Goal: Task Accomplishment & Management: Use online tool/utility

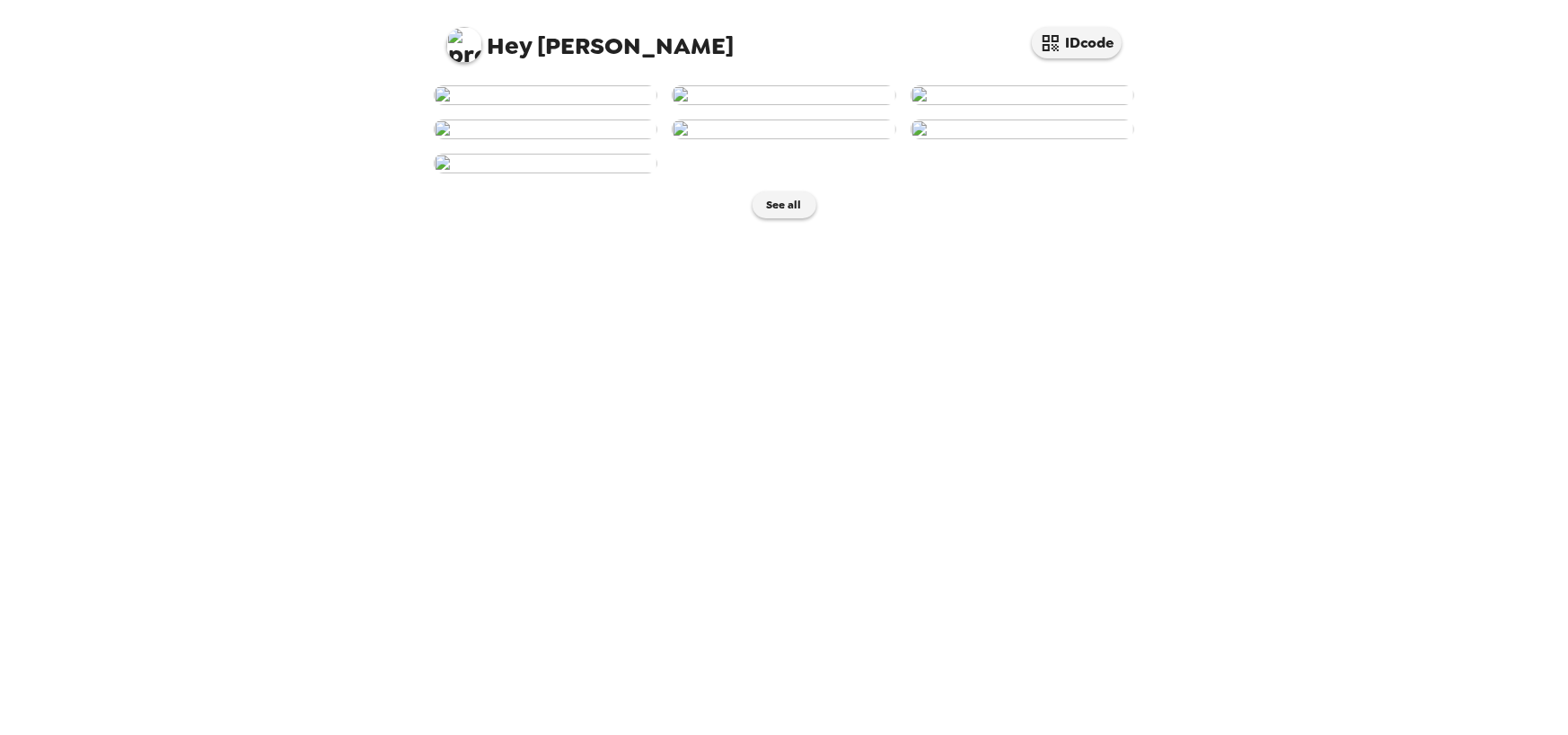
scroll to position [279, 0]
click at [759, 139] on img at bounding box center [783, 130] width 223 height 20
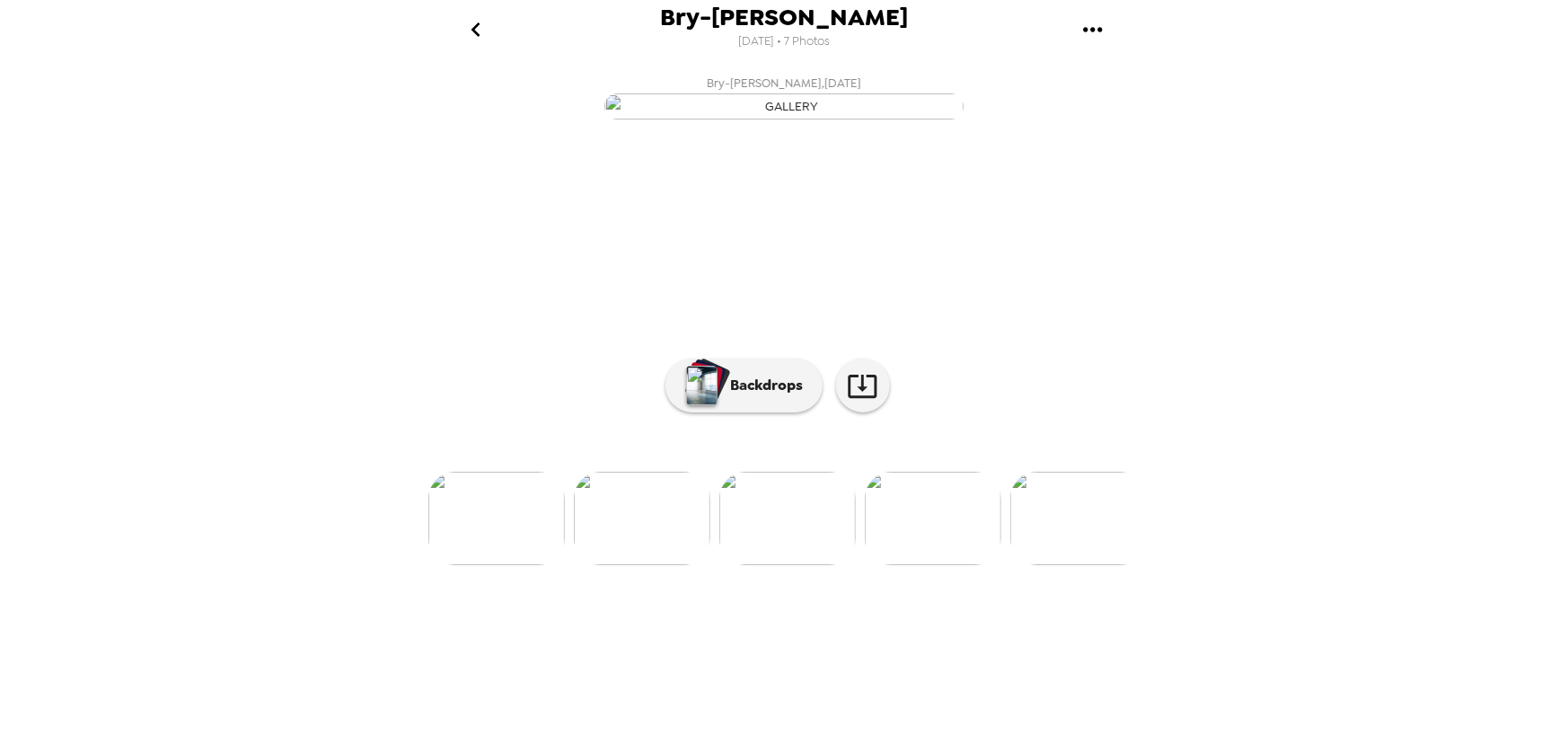
scroll to position [43, 0]
click at [756, 396] on p "Backdrops" at bounding box center [763, 386] width 82 height 22
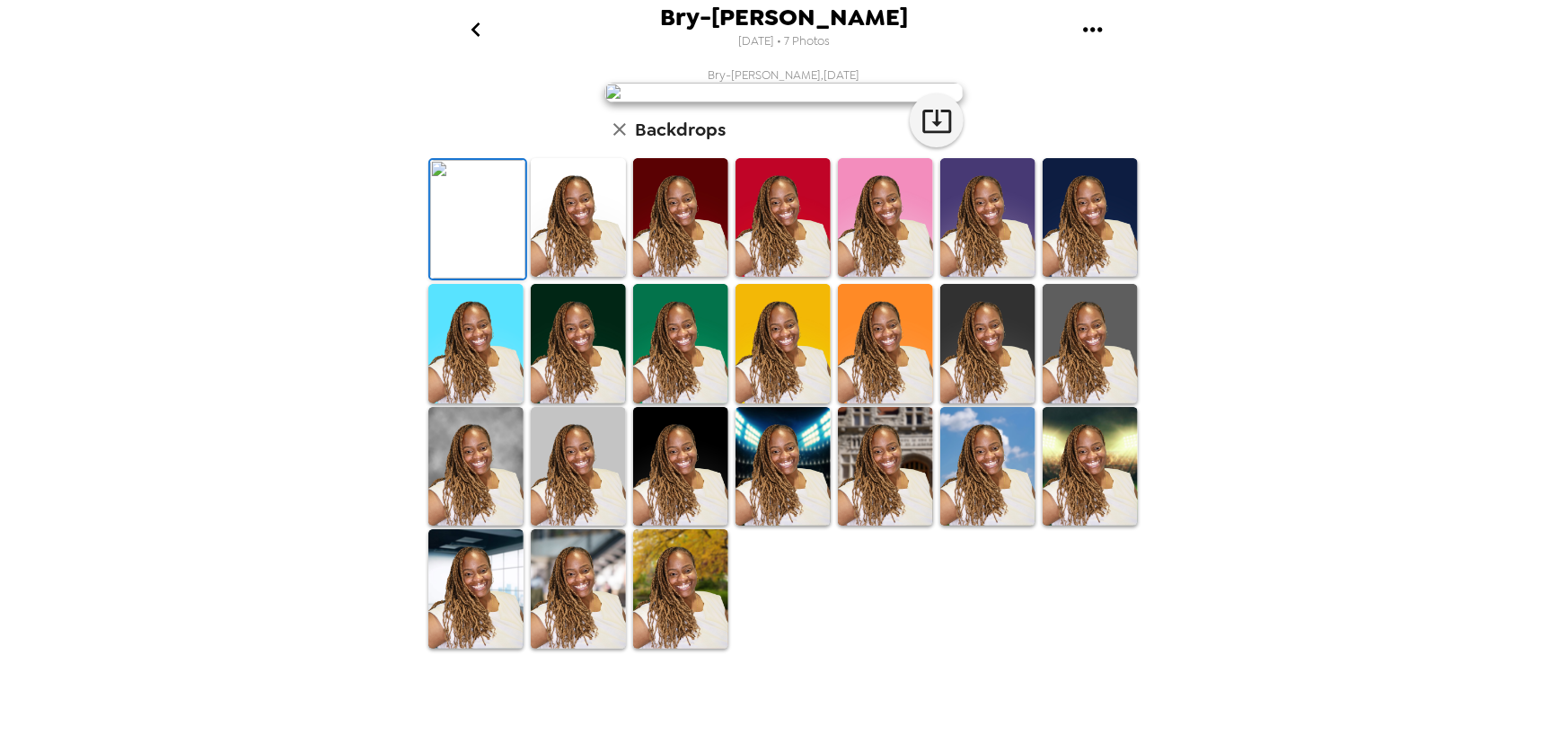
scroll to position [344, 0]
click at [717, 648] on img at bounding box center [681, 588] width 95 height 119
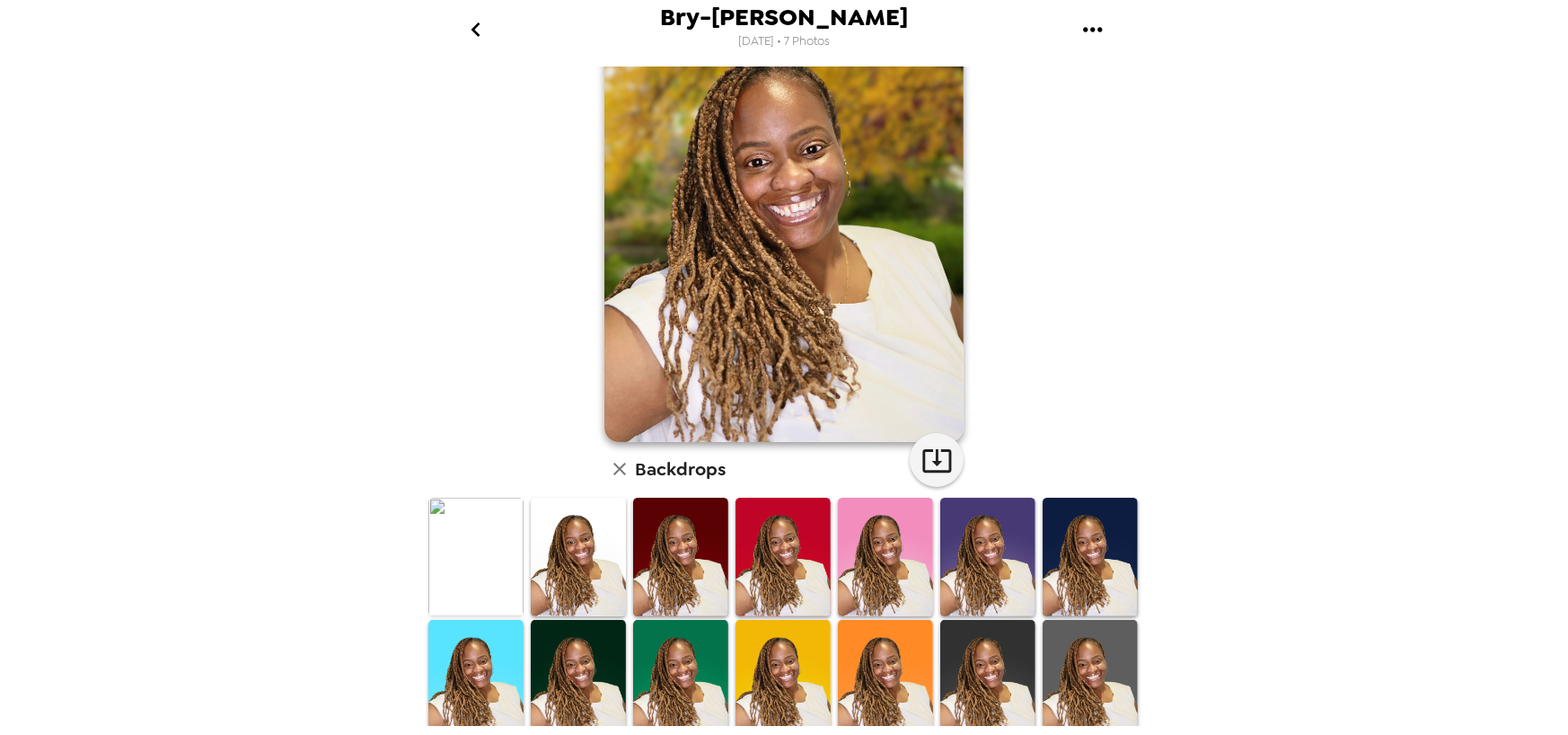
scroll to position [74, 0]
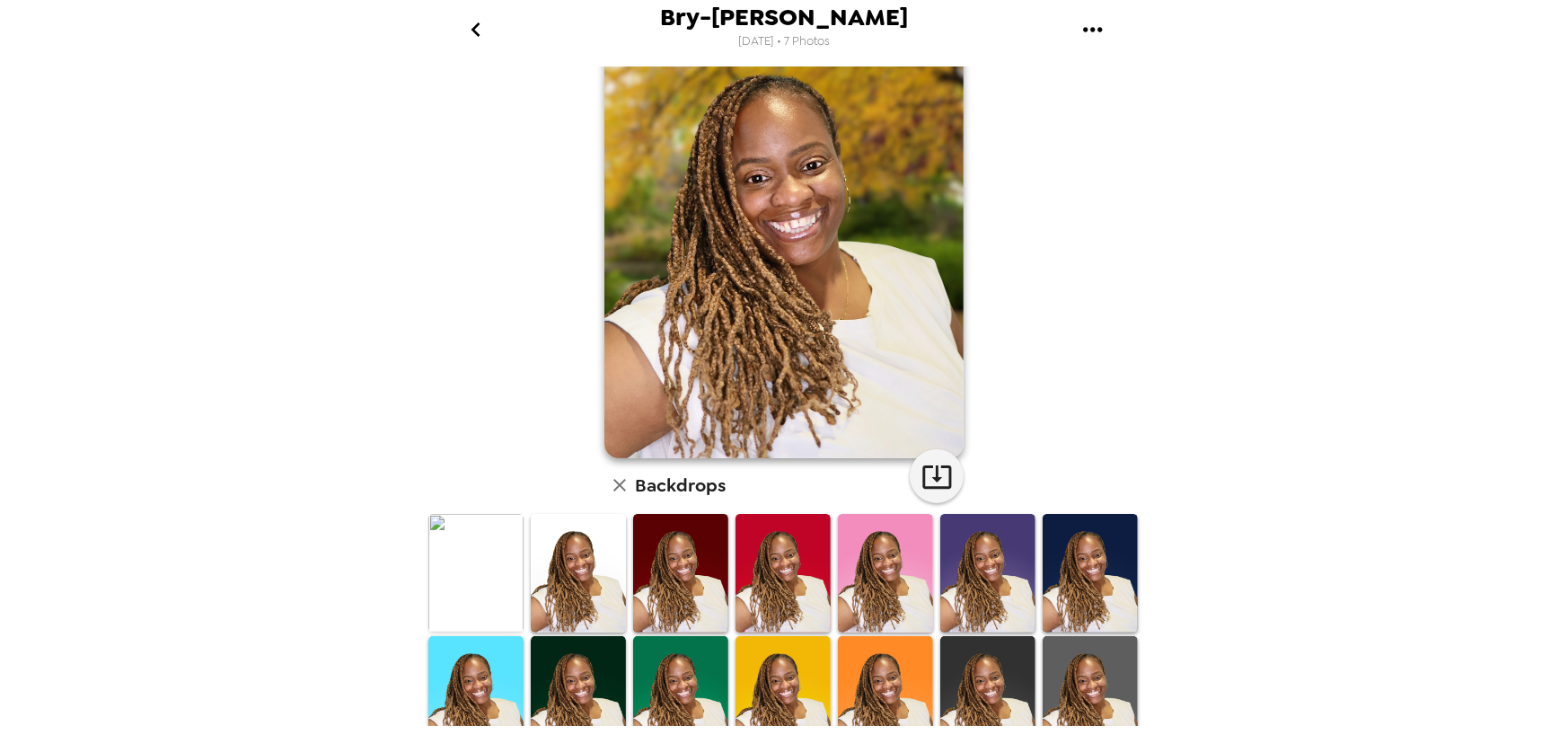
click at [475, 26] on icon "go back" at bounding box center [475, 30] width 9 height 15
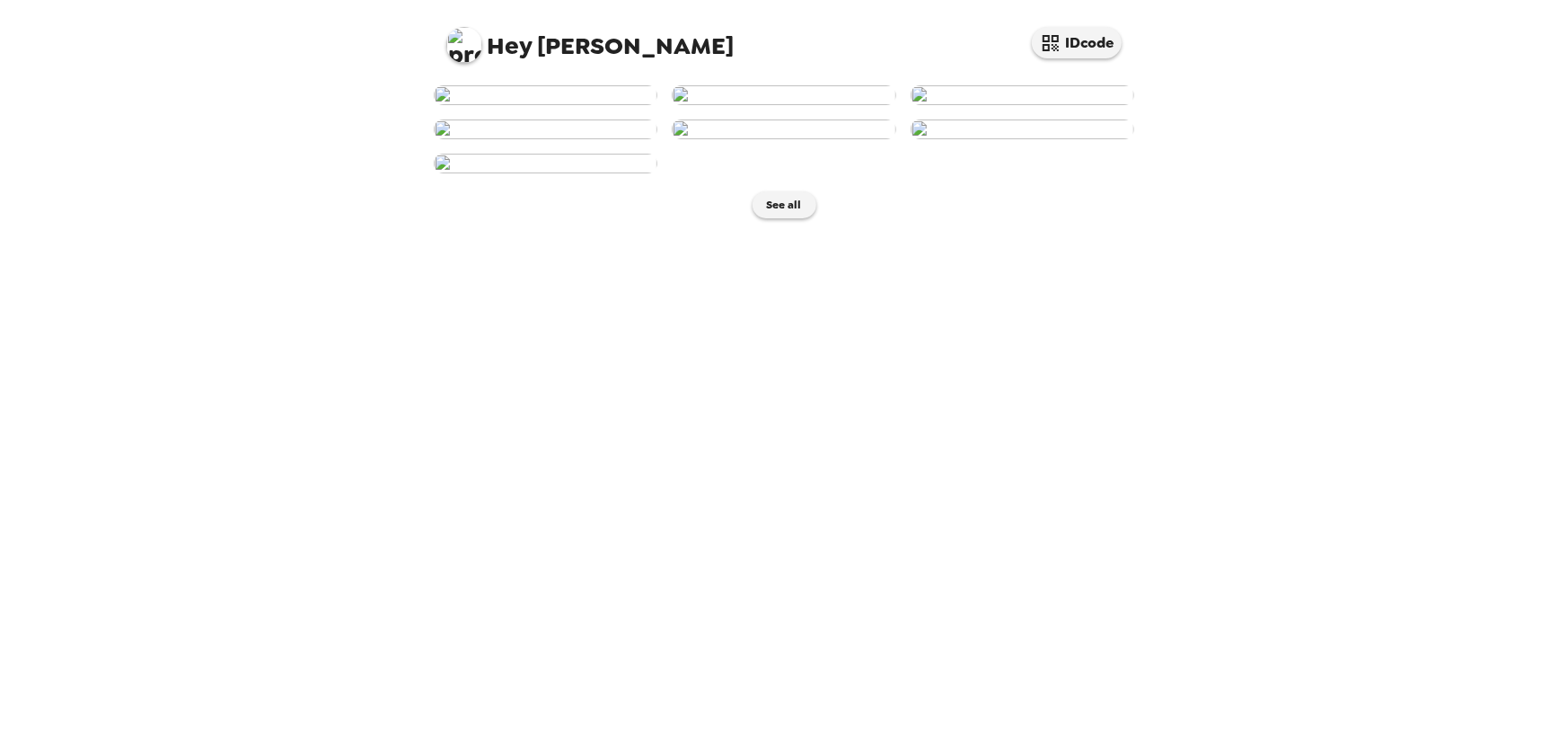
click at [589, 105] on img at bounding box center [545, 95] width 223 height 20
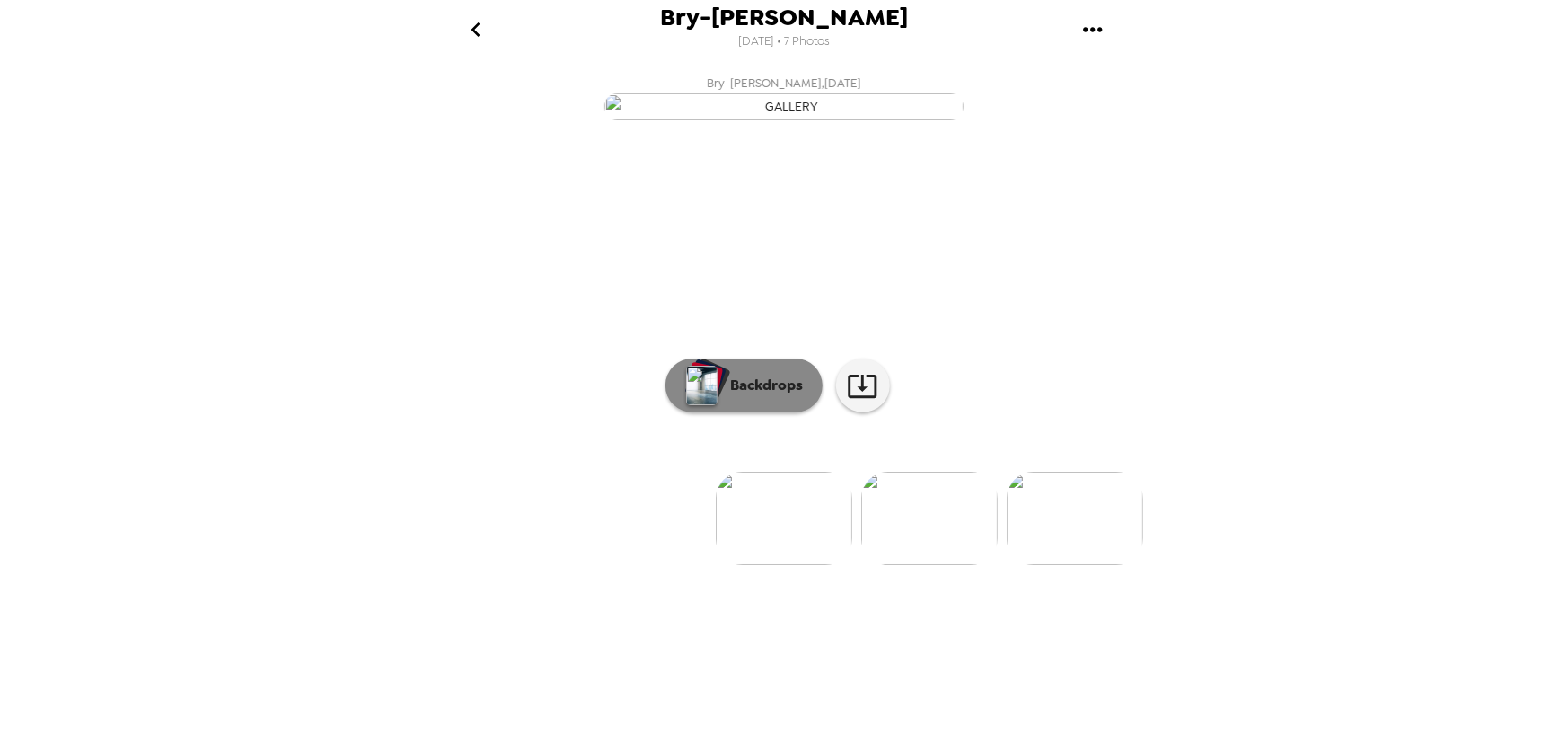
scroll to position [43, 0]
click at [778, 412] on button "Backdrops" at bounding box center [743, 385] width 157 height 54
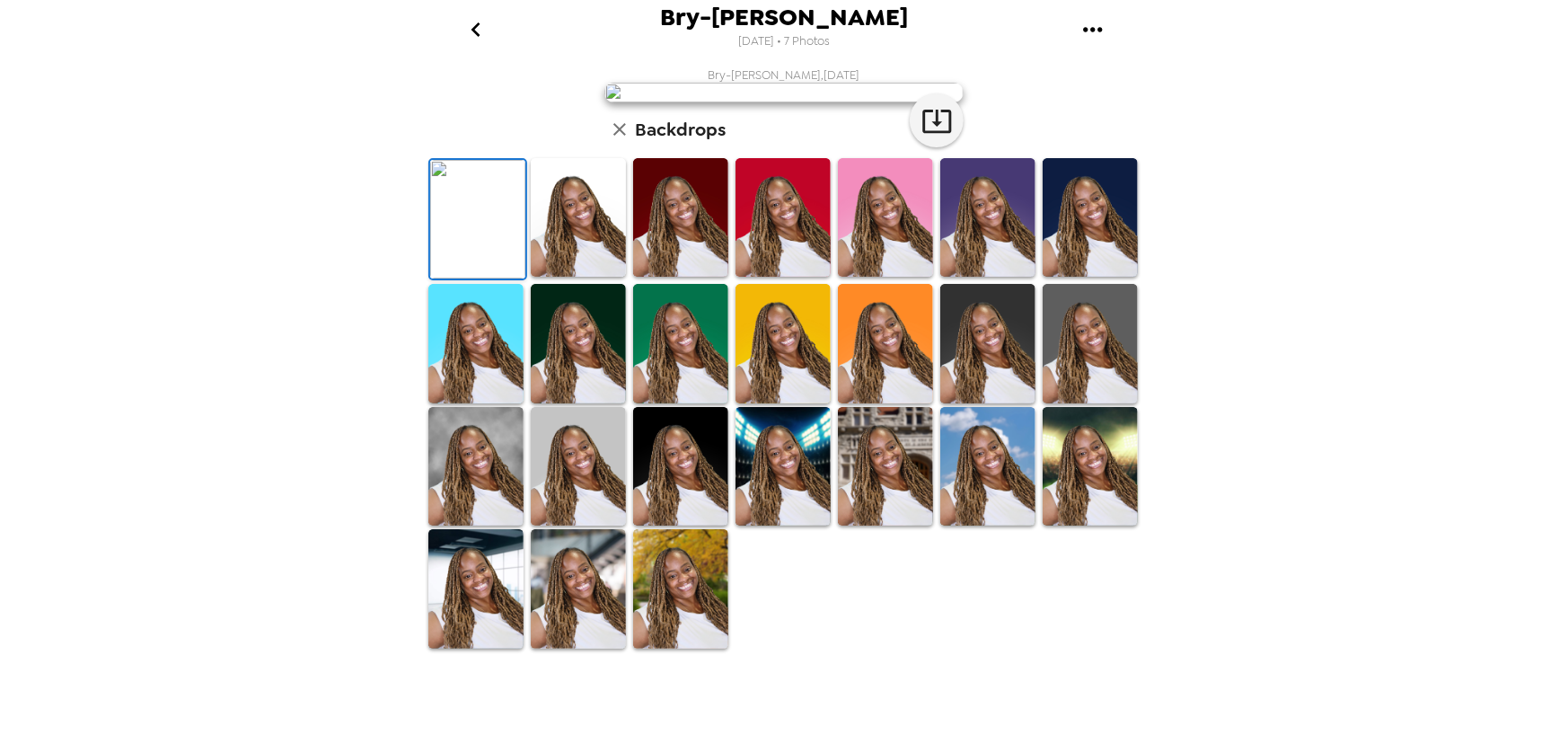
scroll to position [342, 0]
click at [660, 648] on img at bounding box center [681, 588] width 95 height 119
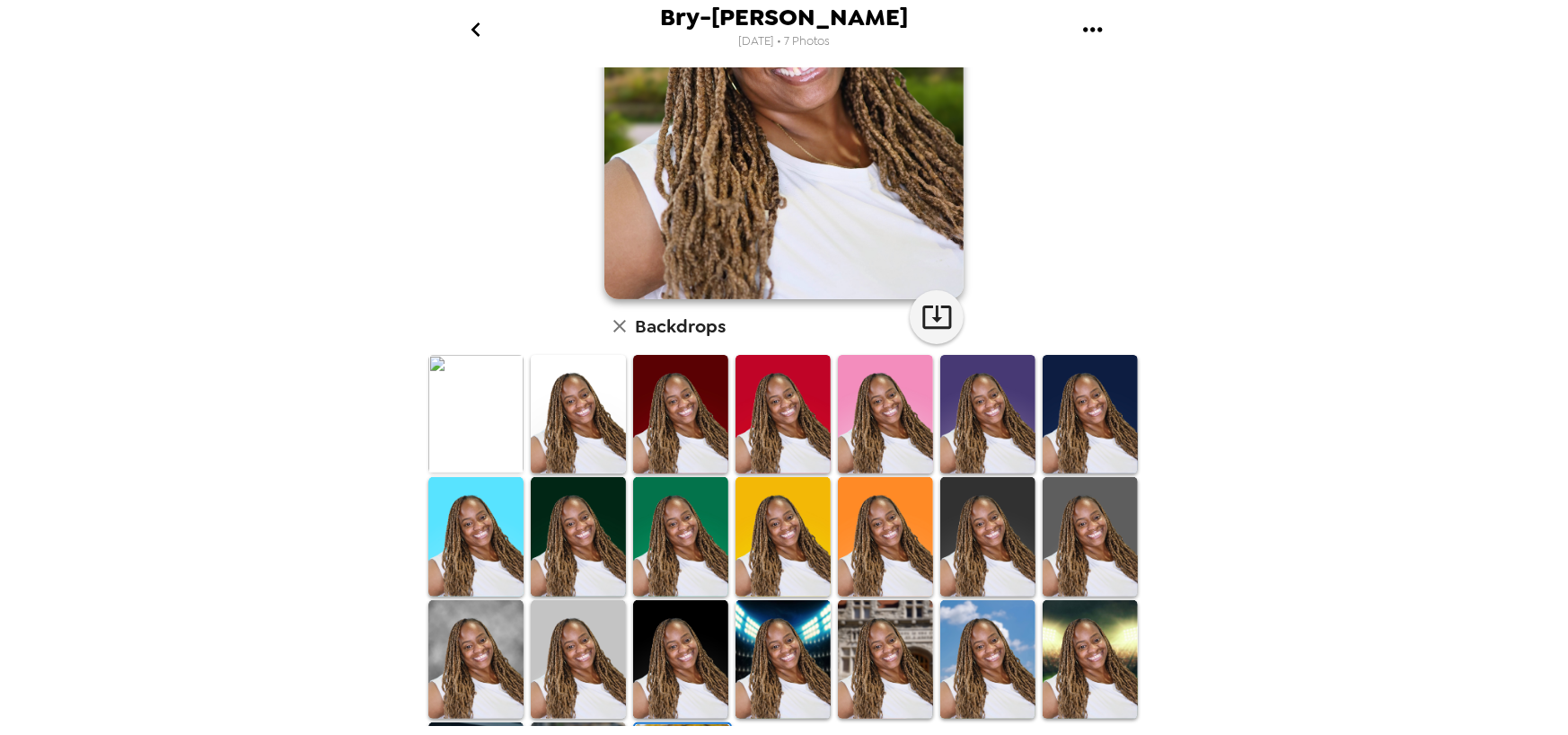
scroll to position [73, 0]
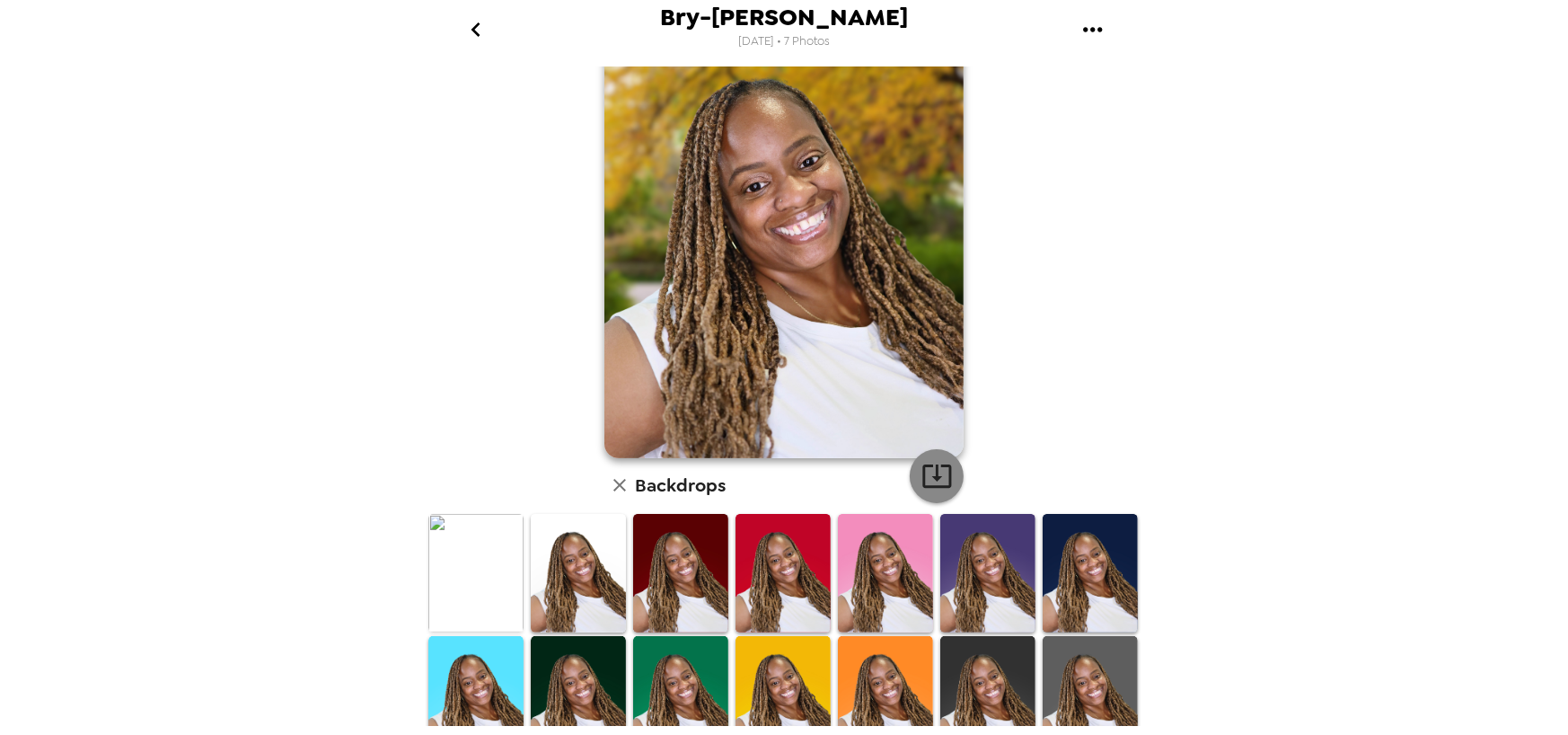
click at [933, 474] on icon "button" at bounding box center [936, 475] width 32 height 32
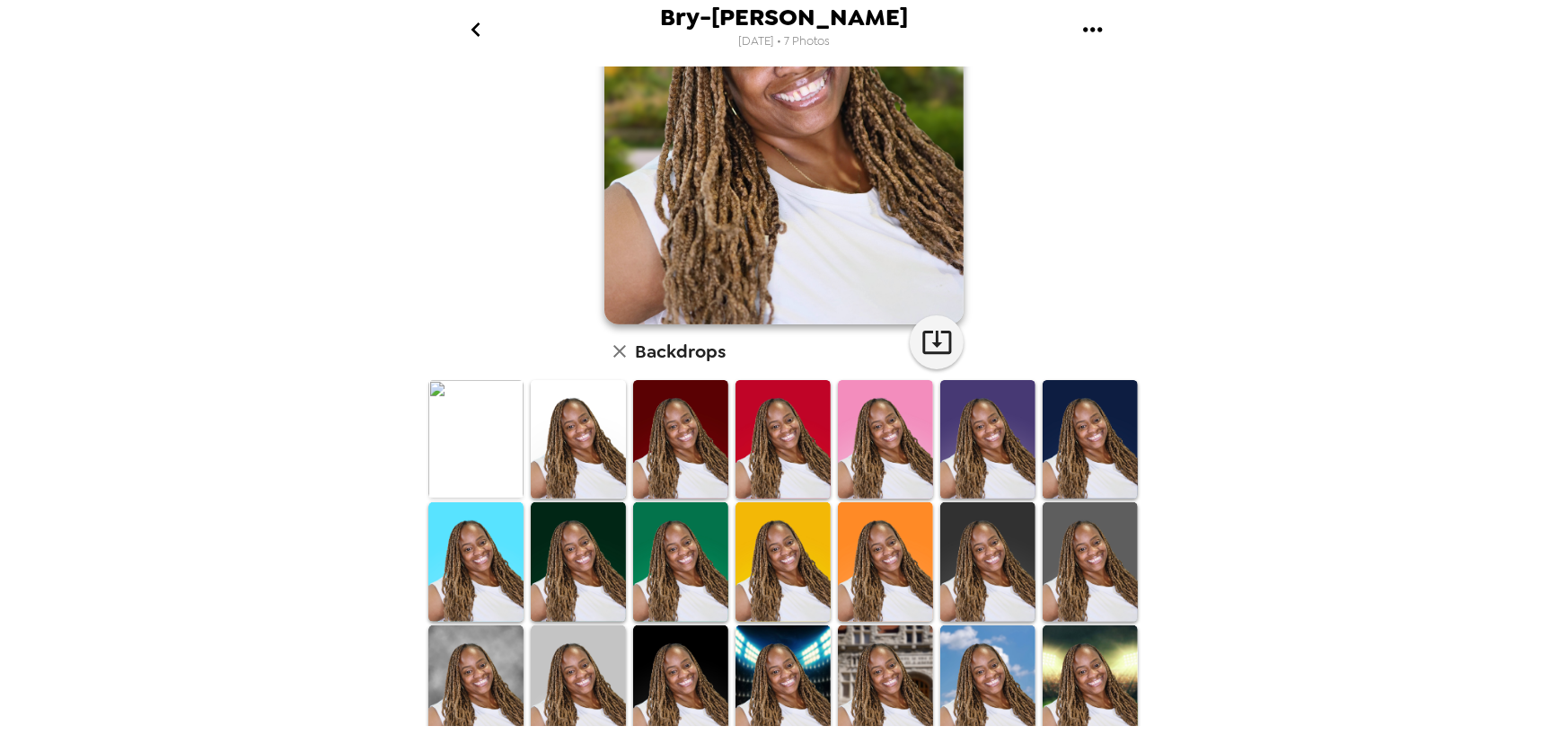
scroll to position [342, 0]
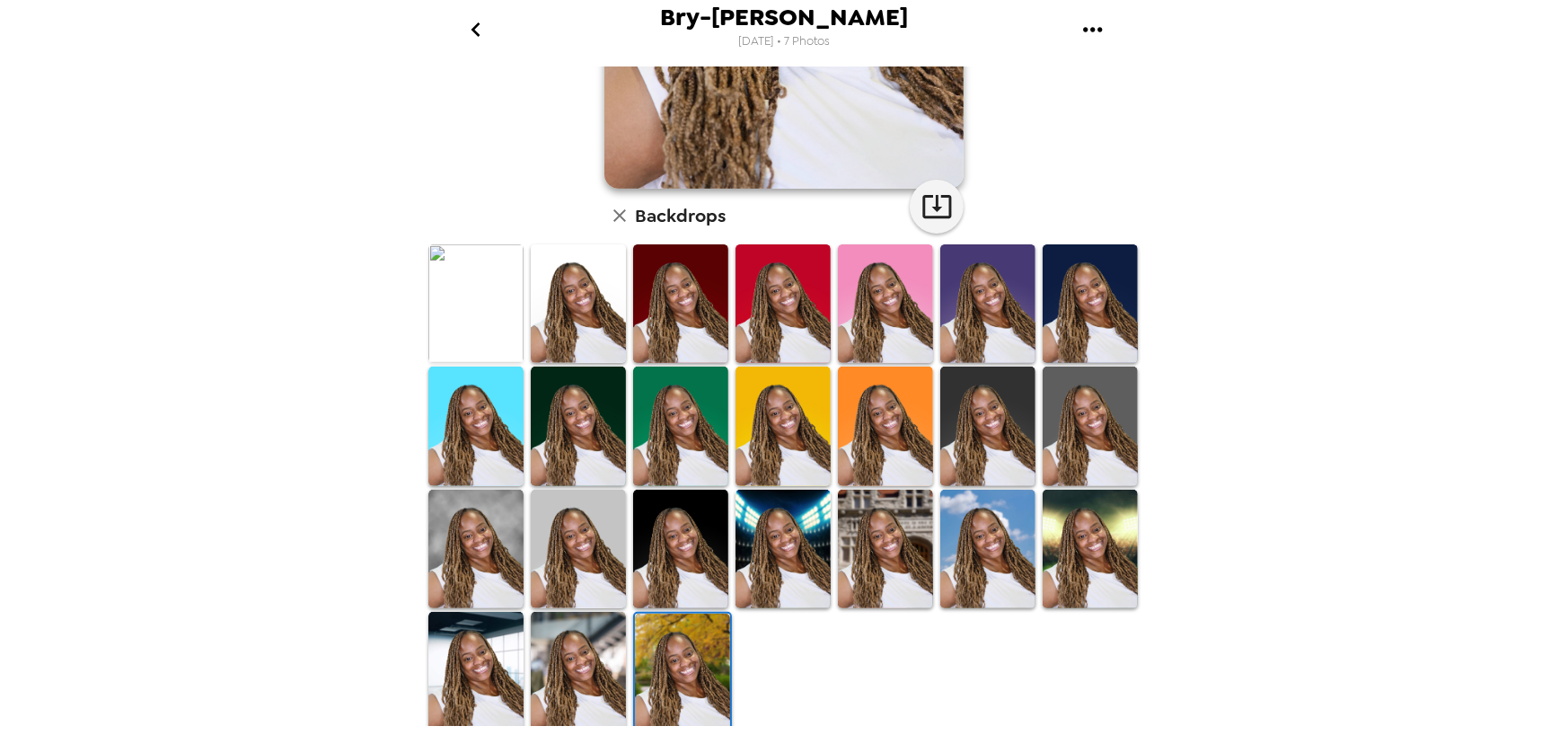
drag, startPoint x: 578, startPoint y: 321, endPoint x: 649, endPoint y: 387, distance: 96.9
click at [578, 321] on img at bounding box center [578, 303] width 95 height 119
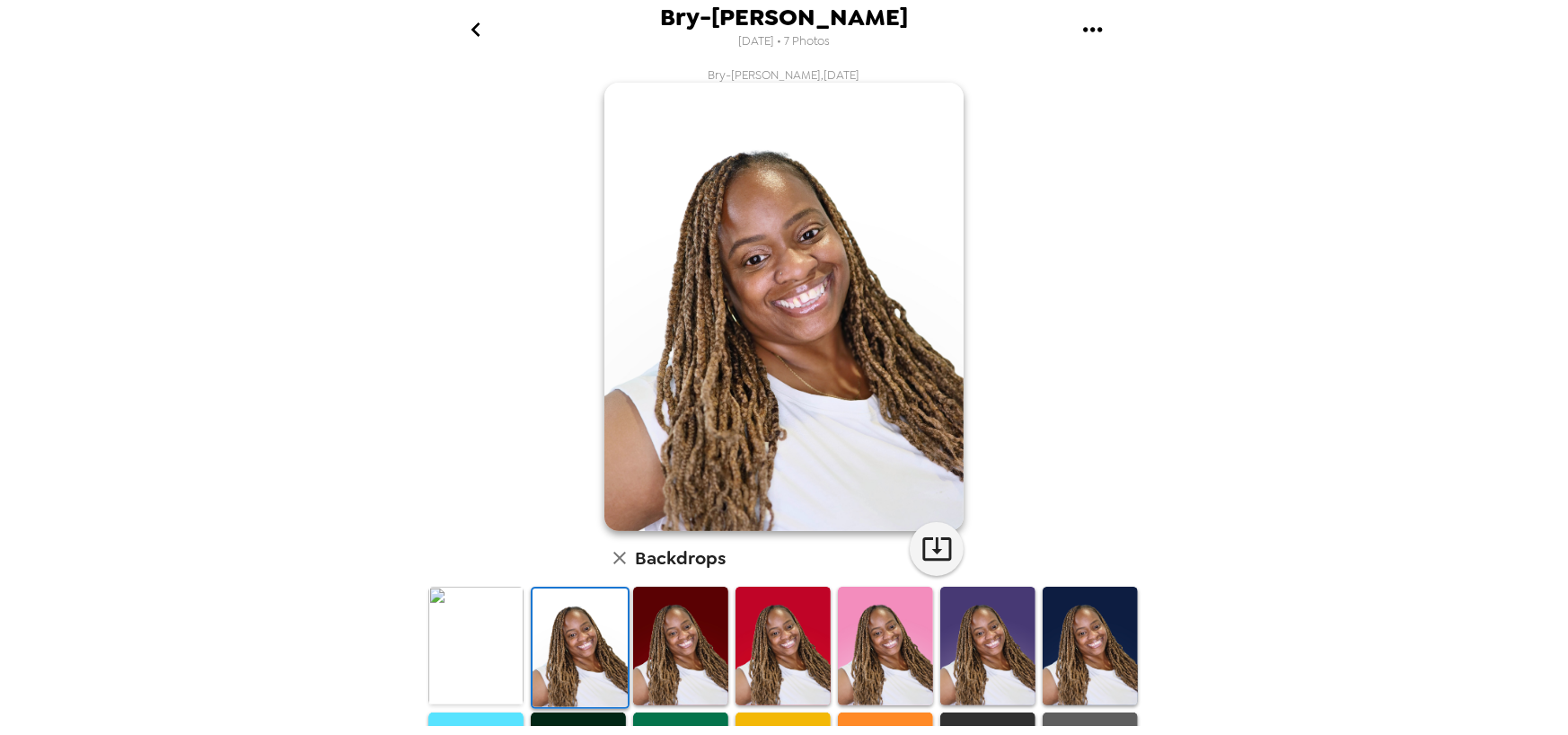
scroll to position [90, 0]
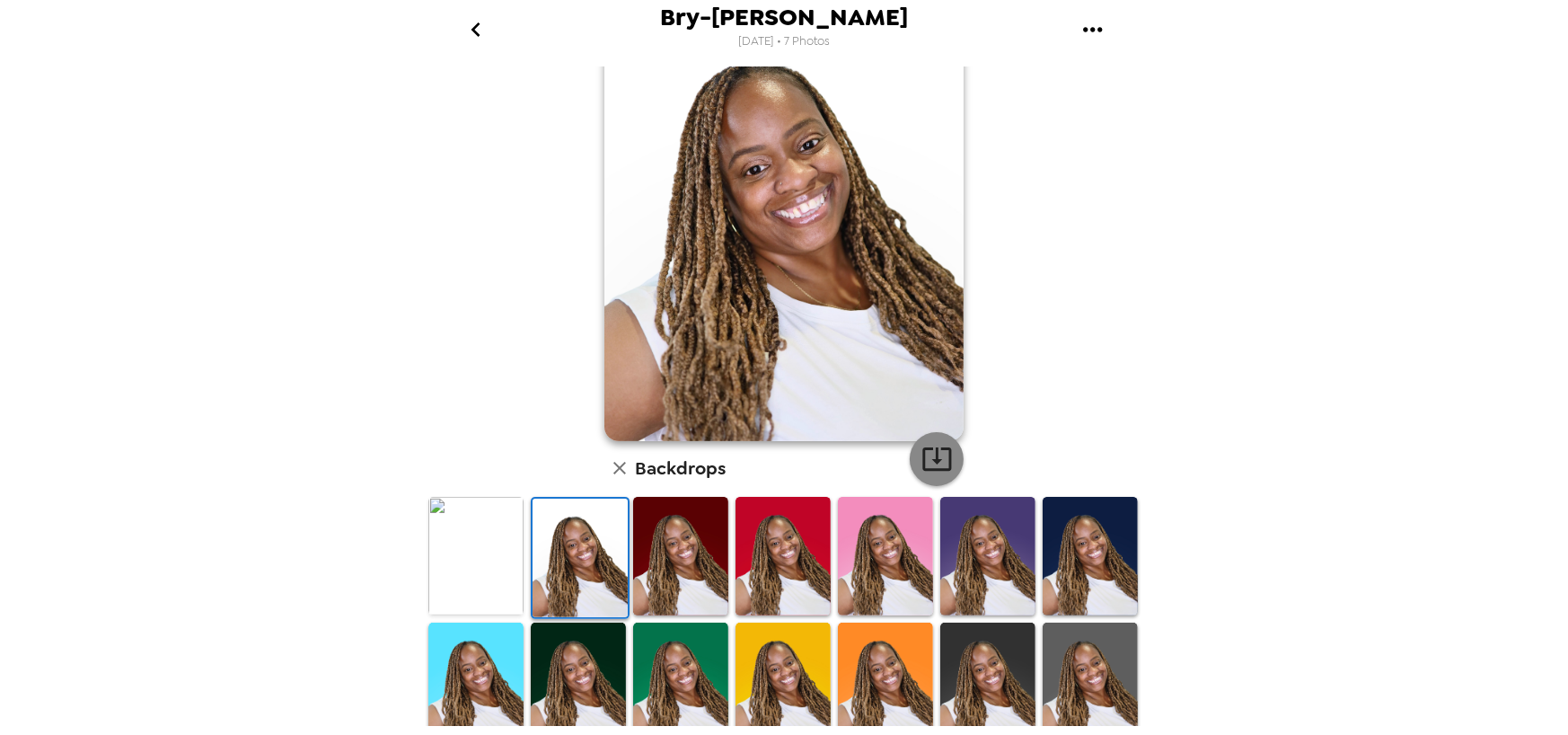
click at [931, 453] on icon "button" at bounding box center [936, 458] width 32 height 32
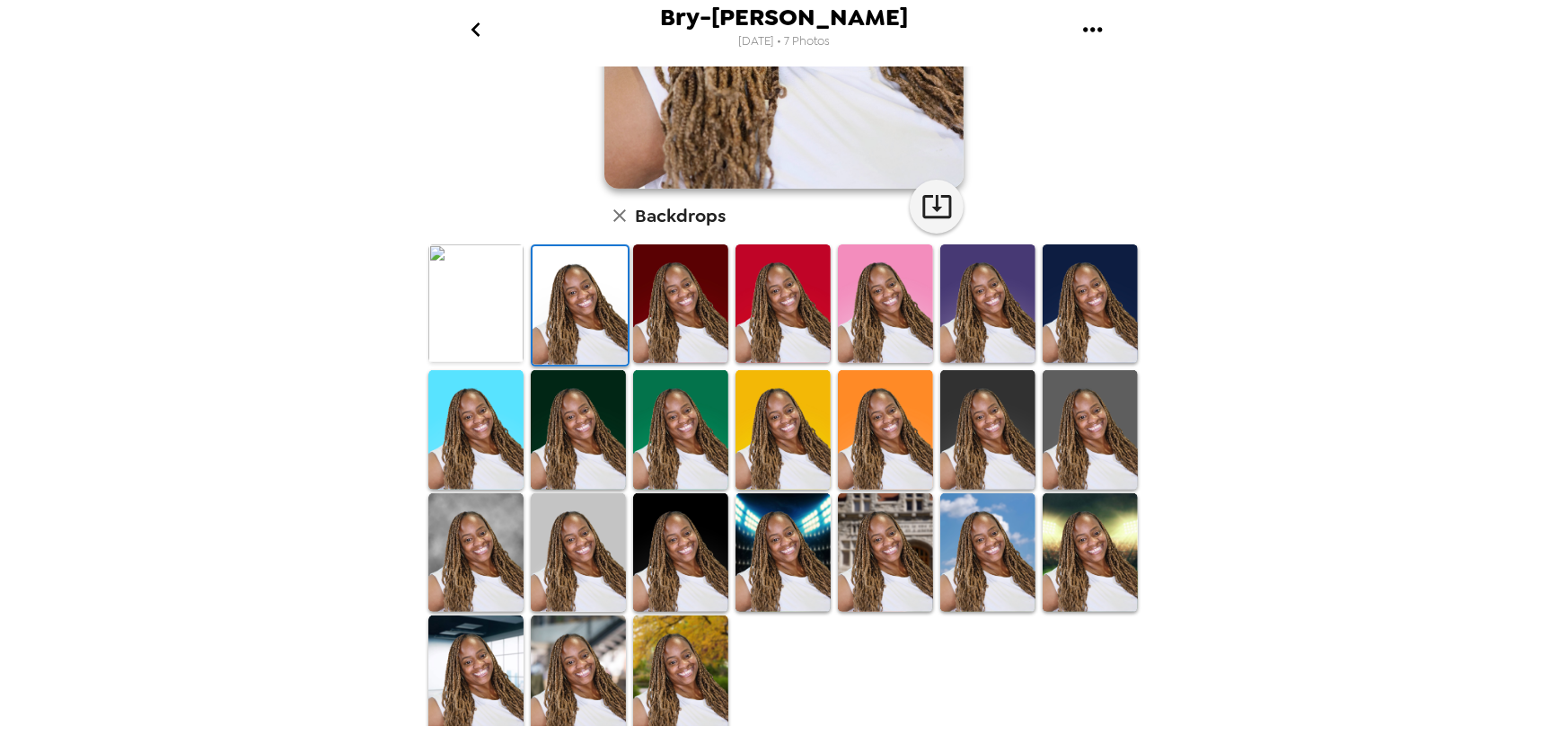
click at [740, 538] on img at bounding box center [783, 552] width 95 height 119
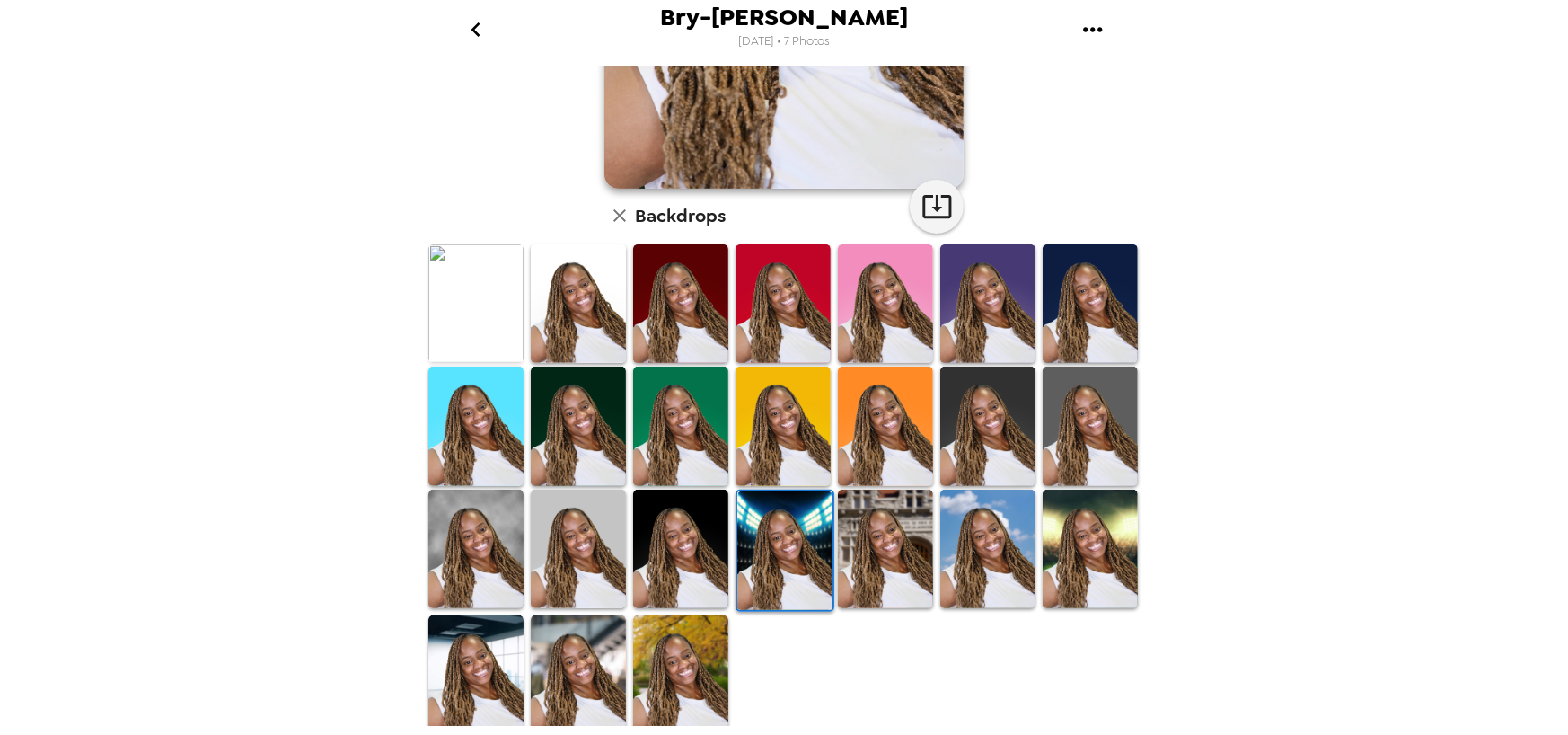
click at [497, 534] on img at bounding box center [475, 548] width 95 height 119
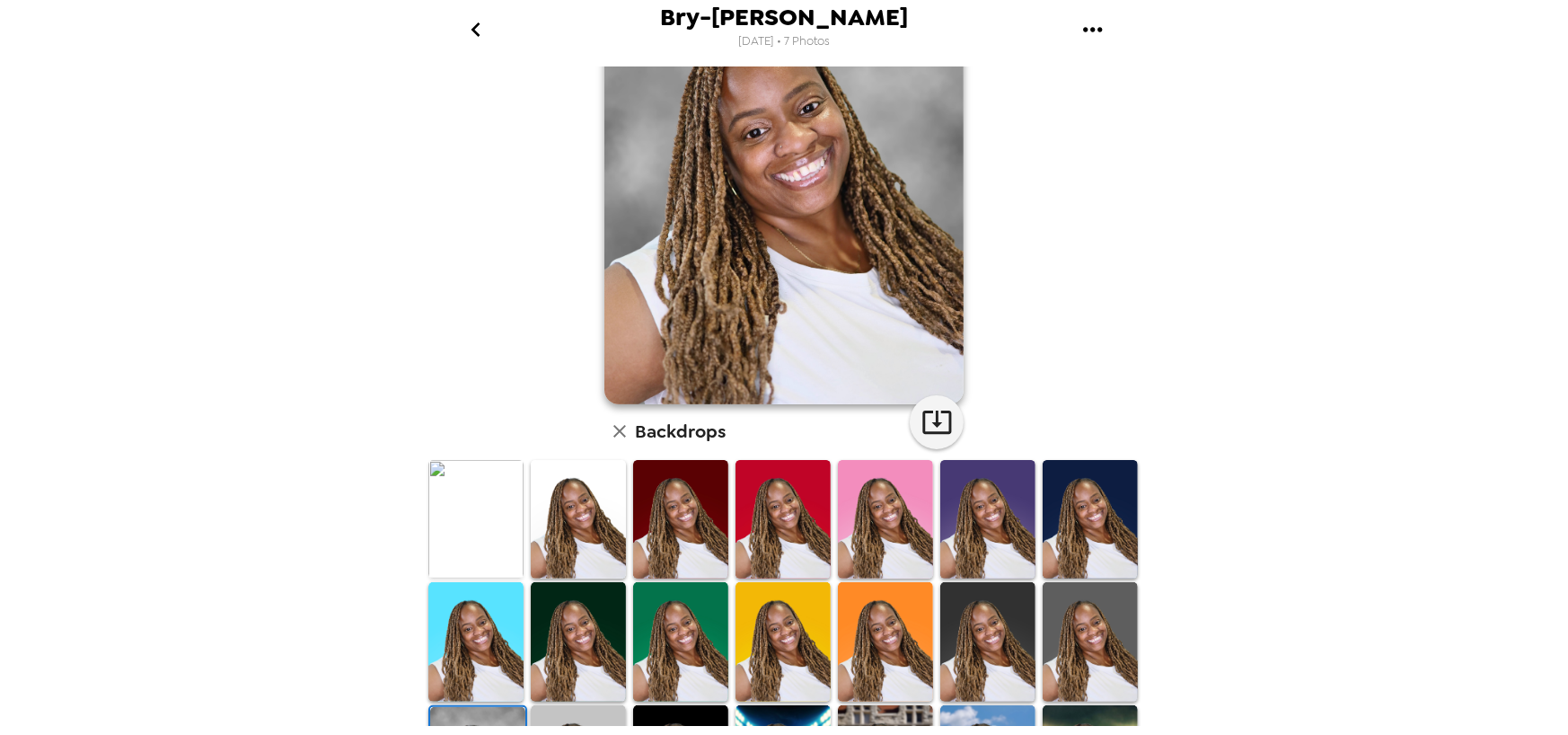
scroll to position [0, 0]
